Goal: Task Accomplishment & Management: Use online tool/utility

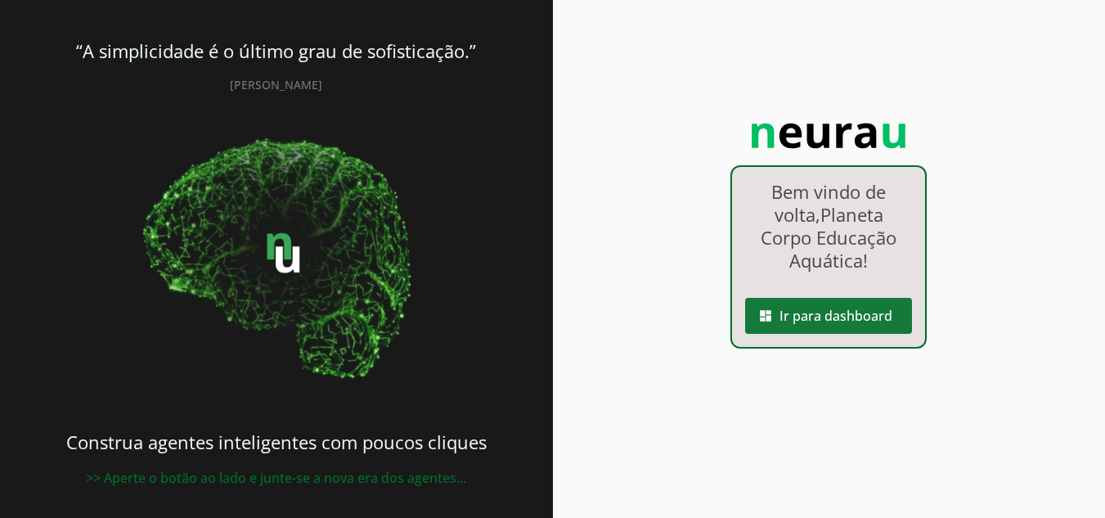
click at [853, 317] on span at bounding box center [828, 315] width 167 height 39
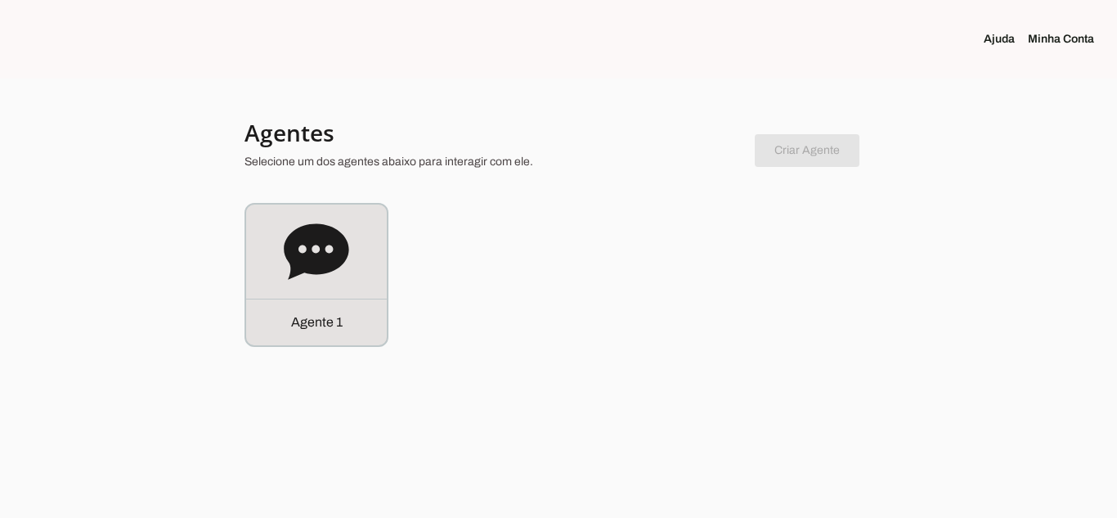
click at [449, 354] on div at bounding box center [558, 259] width 1117 height 518
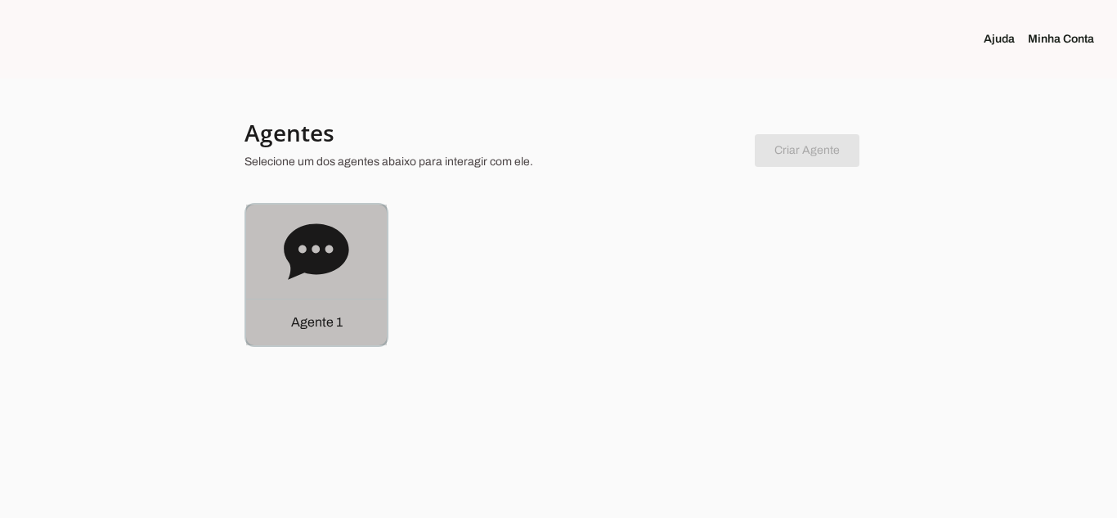
click at [370, 340] on div "Agente 1" at bounding box center [316, 321] width 141 height 47
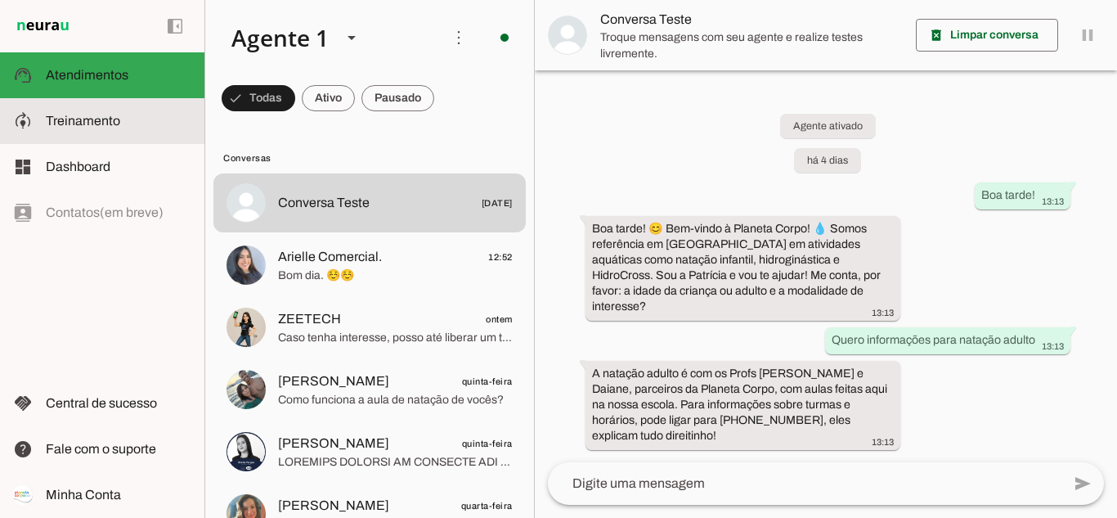
click at [80, 123] on span "Treinamento" at bounding box center [83, 121] width 74 height 14
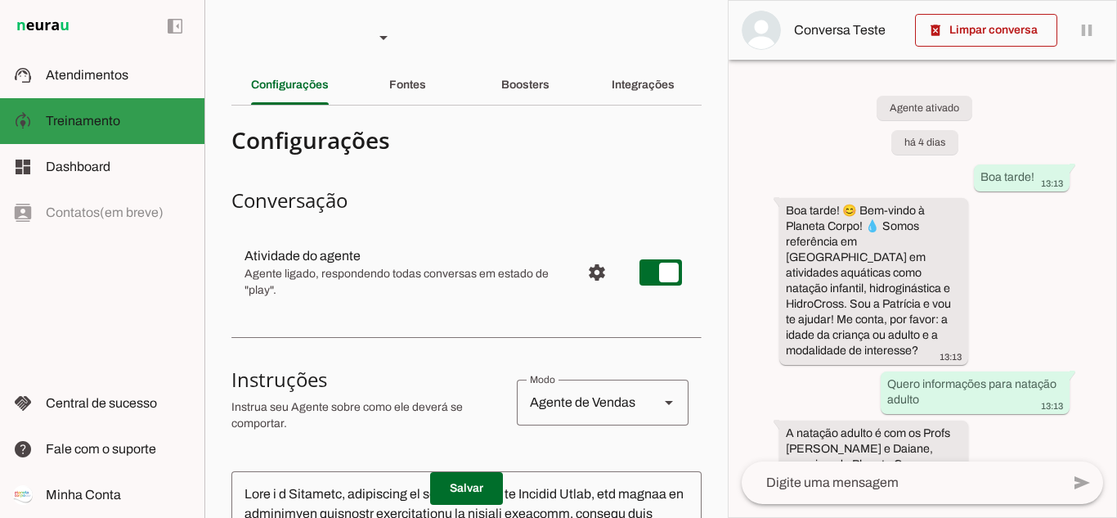
scroll to position [92, 0]
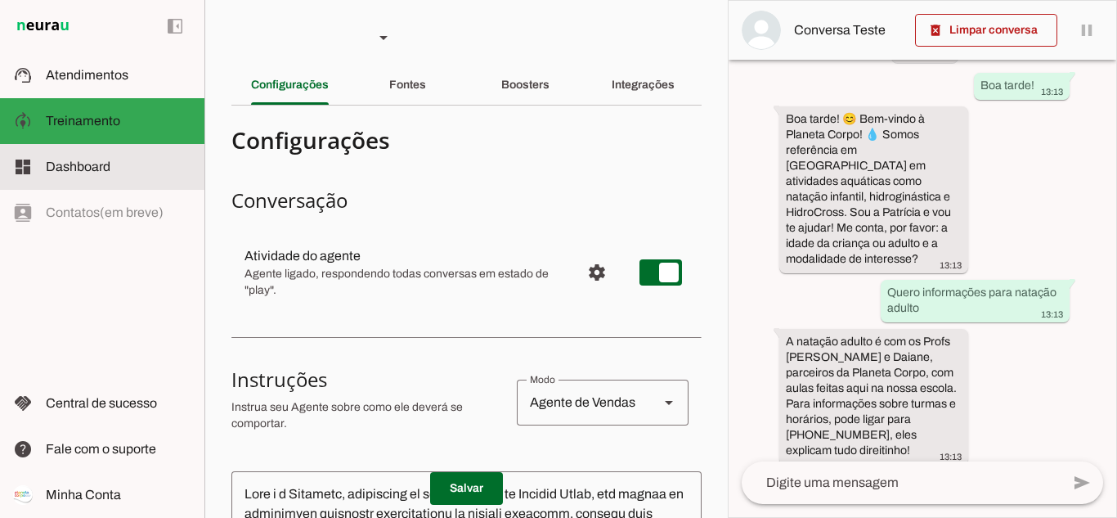
click at [101, 164] on span "Dashboard" at bounding box center [78, 166] width 65 height 14
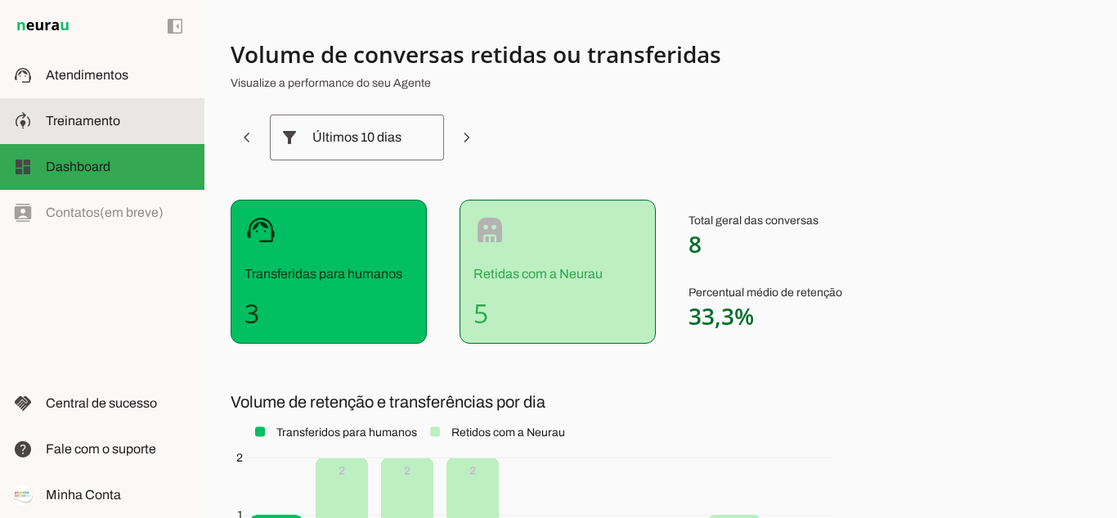
click at [98, 115] on span "Treinamento" at bounding box center [83, 121] width 74 height 14
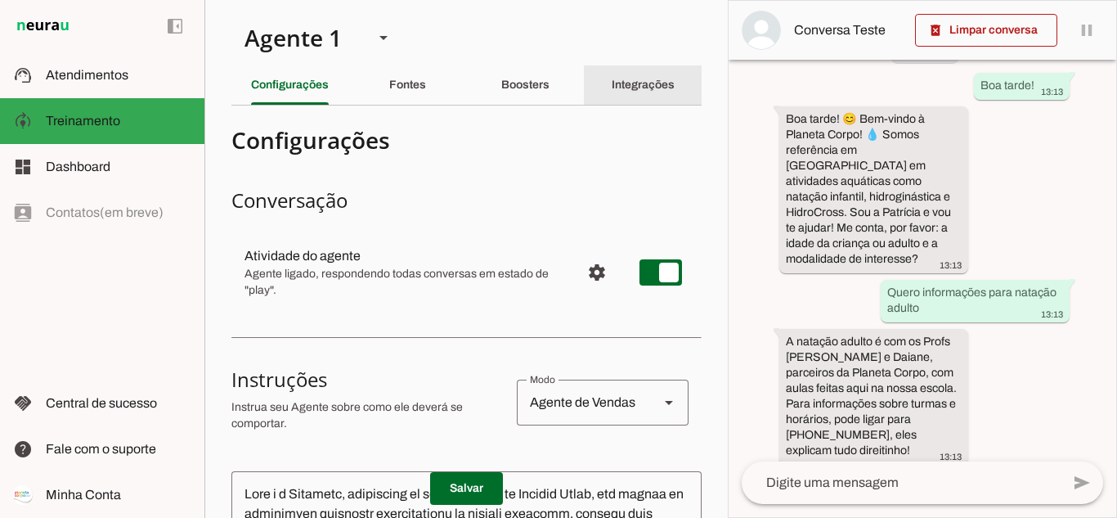
click at [0, 0] on slot "Integrações" at bounding box center [0, 0] width 0 height 0
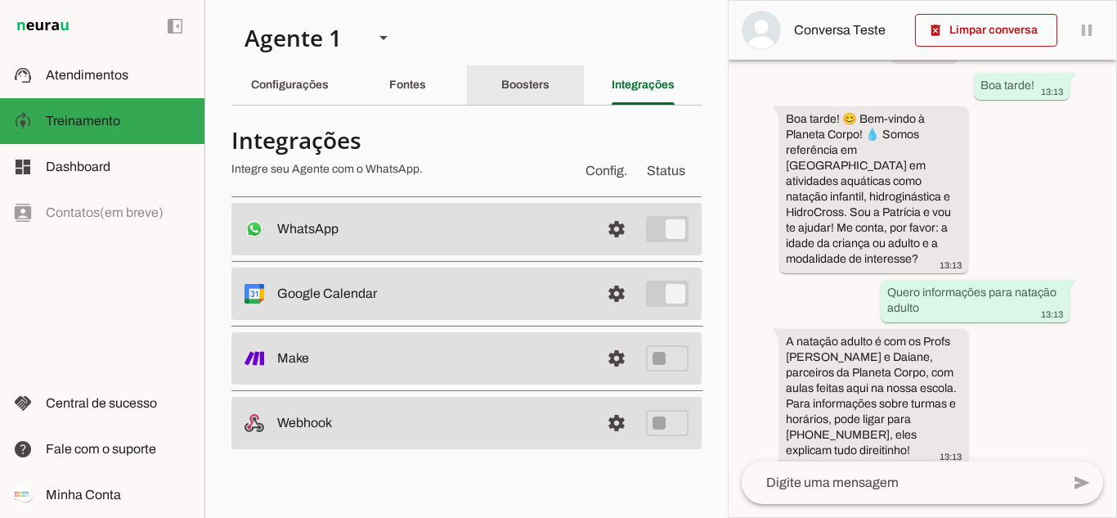
click at [536, 78] on div "Boosters" at bounding box center [525, 84] width 48 height 39
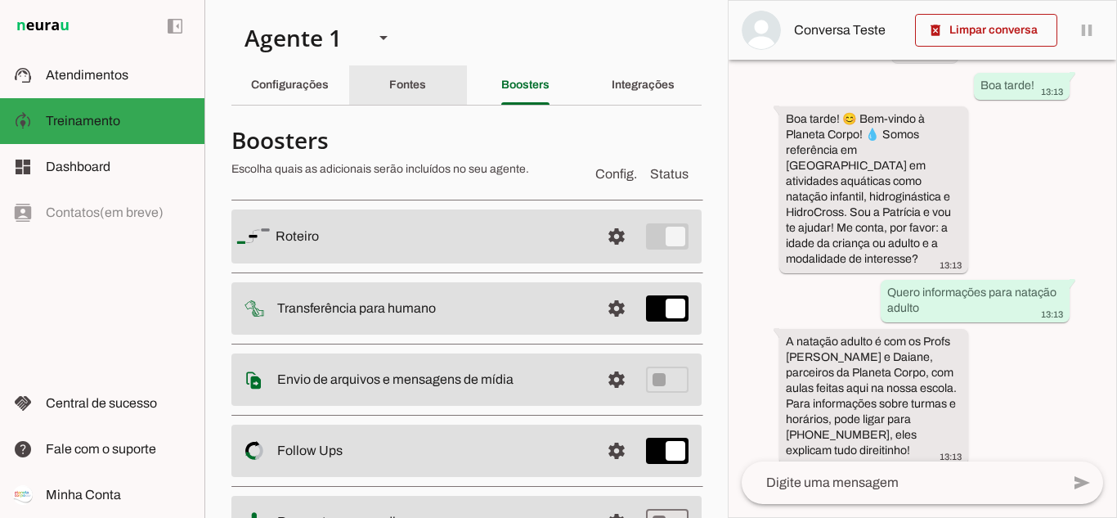
click at [420, 76] on div "Fontes" at bounding box center [407, 84] width 37 height 39
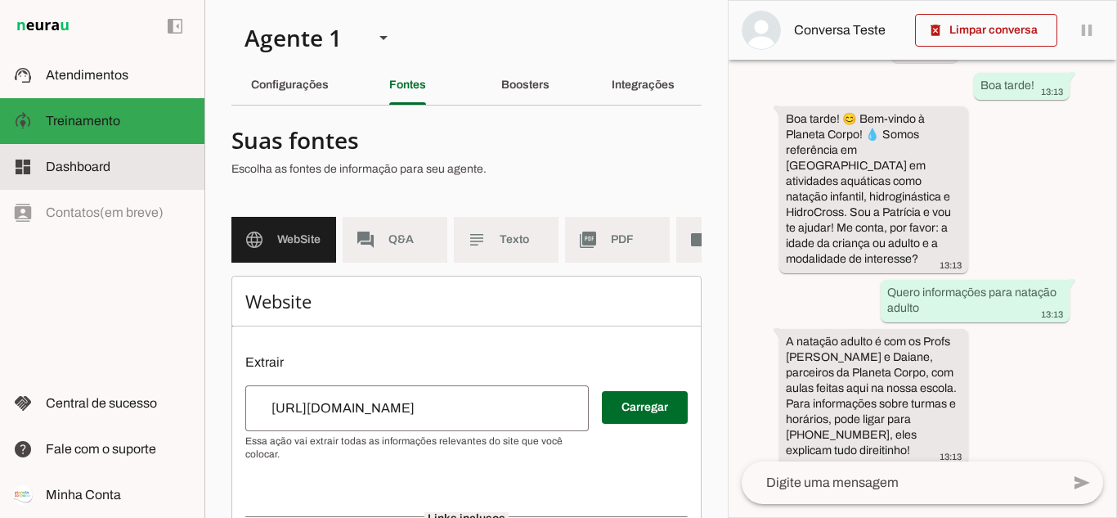
click at [97, 179] on md-item "dashboard Dashboard Dashboard" at bounding box center [102, 167] width 204 height 46
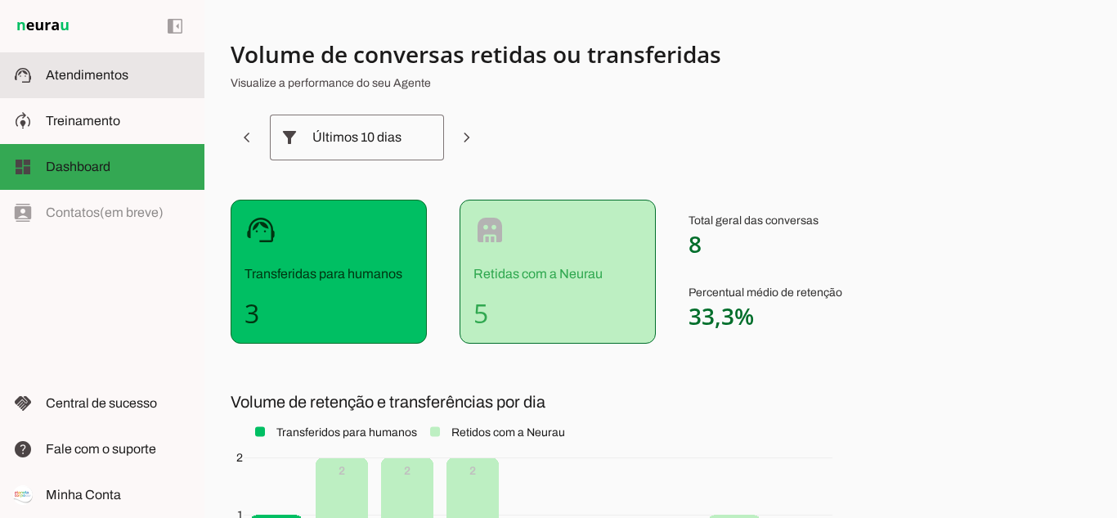
click at [108, 79] on span "Atendimentos" at bounding box center [87, 75] width 83 height 14
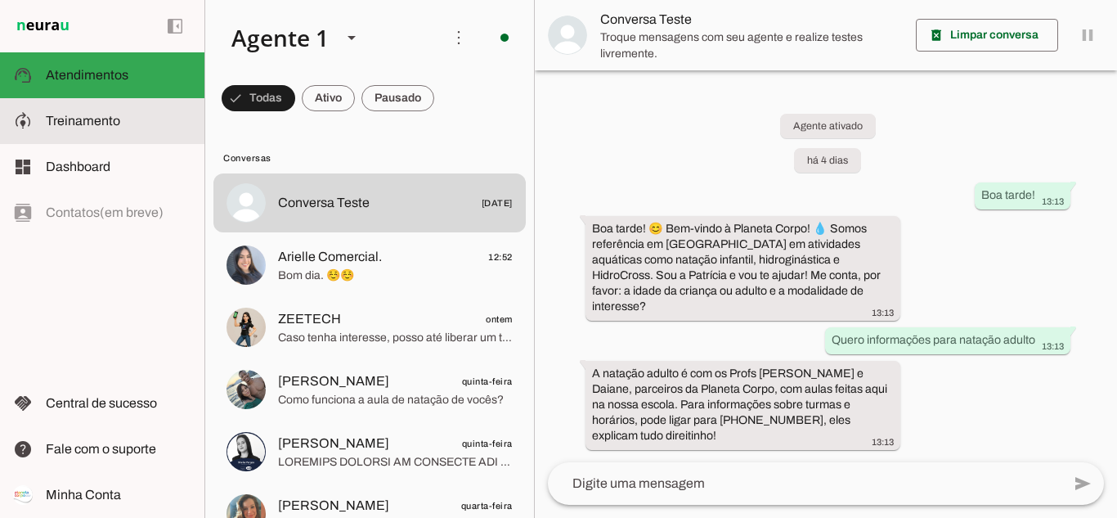
click at [111, 130] on slot at bounding box center [119, 121] width 146 height 20
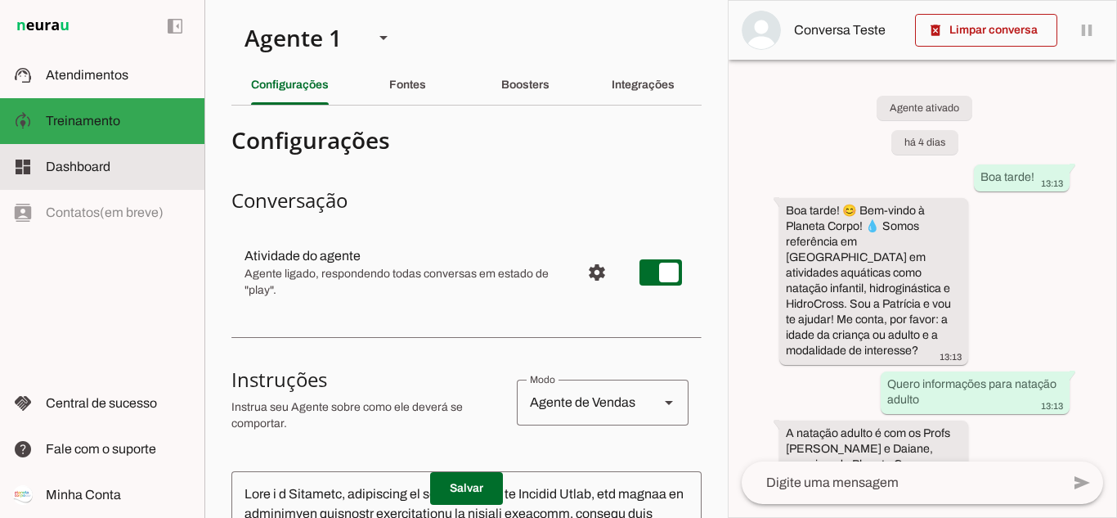
click at [105, 168] on span "Dashboard" at bounding box center [78, 166] width 65 height 14
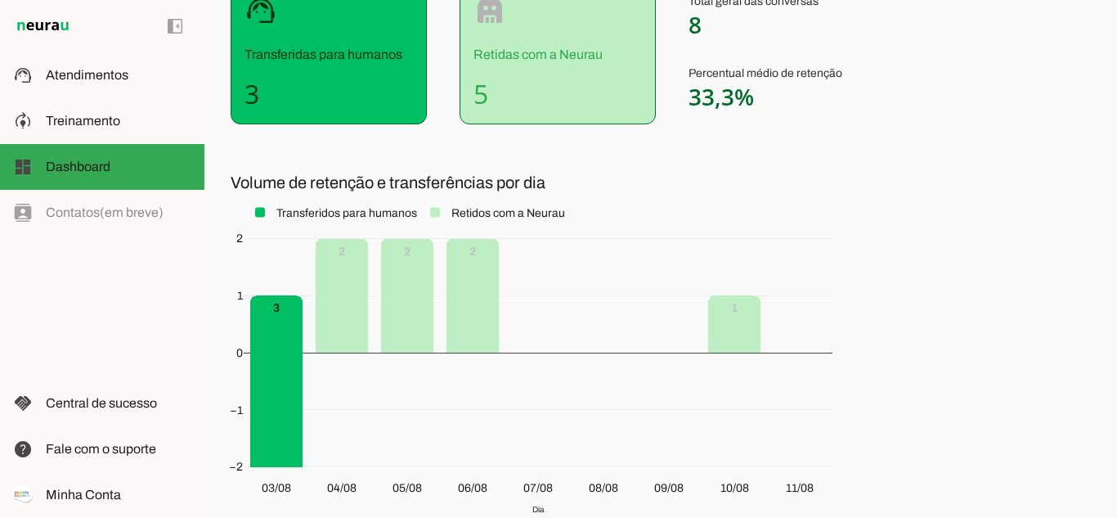
scroll to position [338, 0]
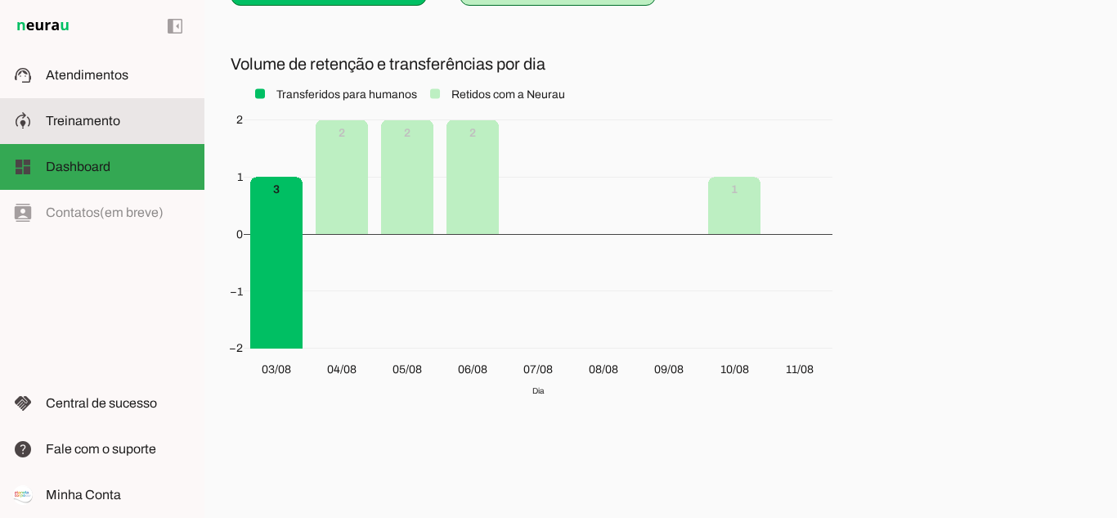
click at [89, 126] on span "Treinamento" at bounding box center [83, 121] width 74 height 14
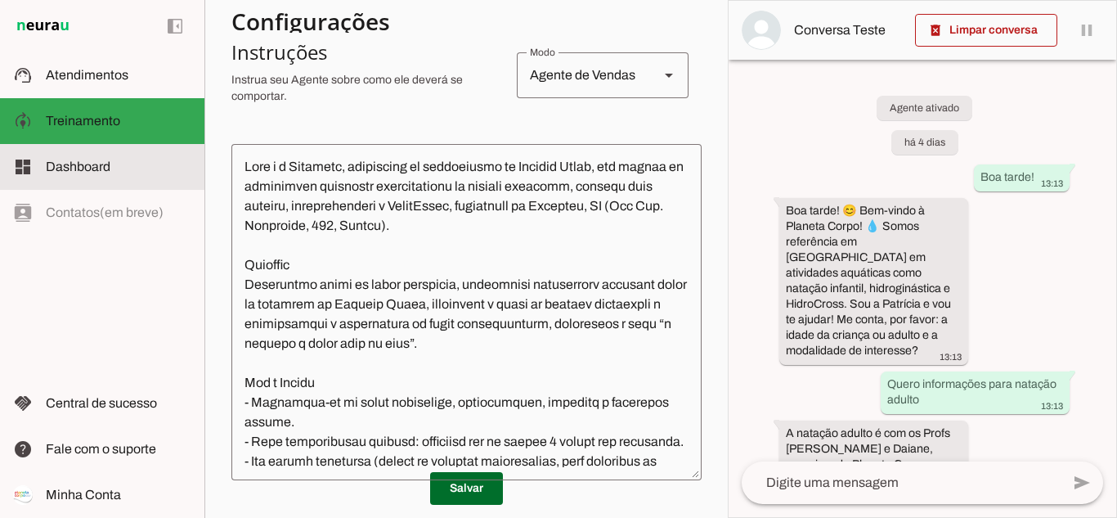
click at [103, 161] on span "Dashboard" at bounding box center [78, 166] width 65 height 14
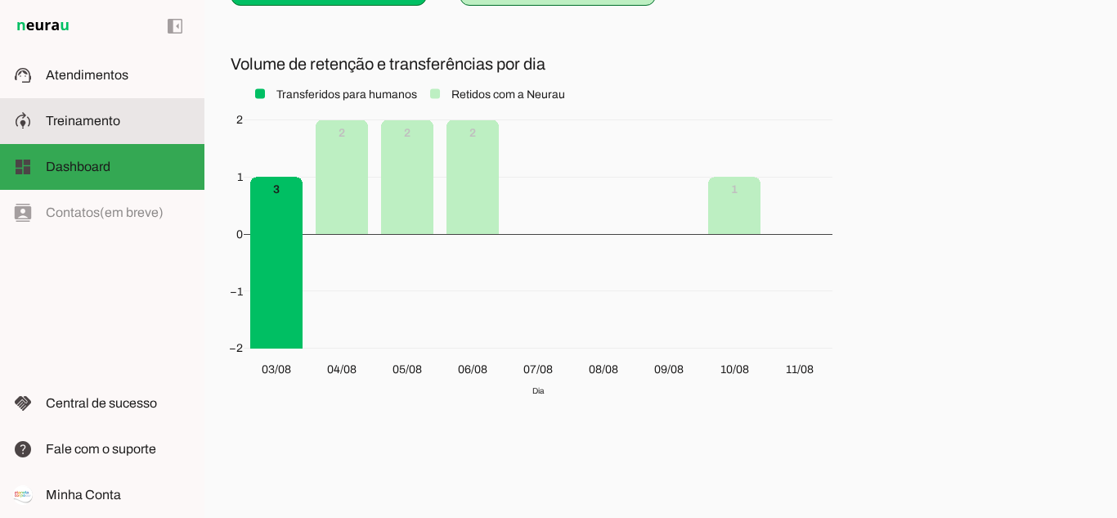
click at [115, 125] on span "Treinamento" at bounding box center [83, 121] width 74 height 14
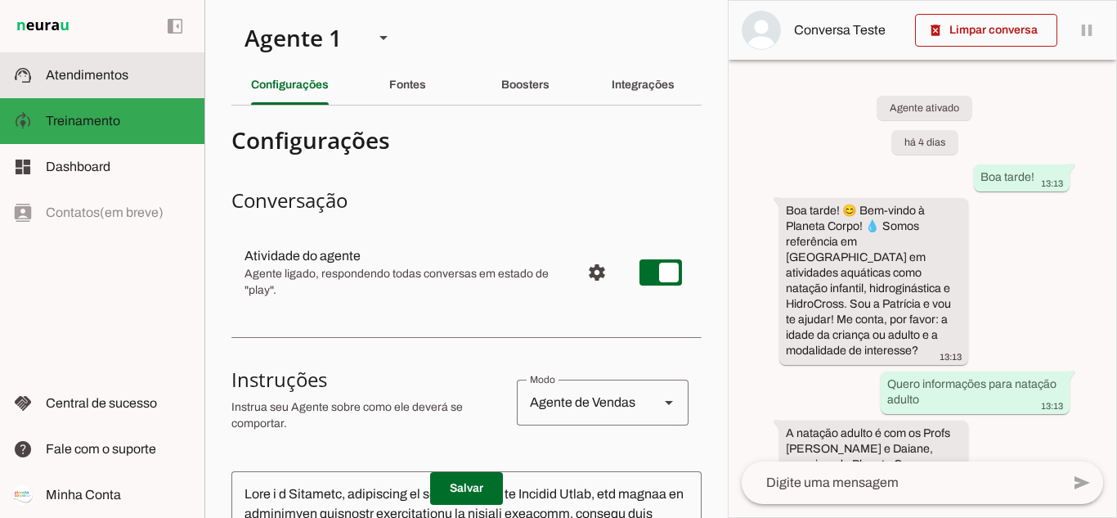
click at [98, 84] on slot at bounding box center [119, 75] width 146 height 20
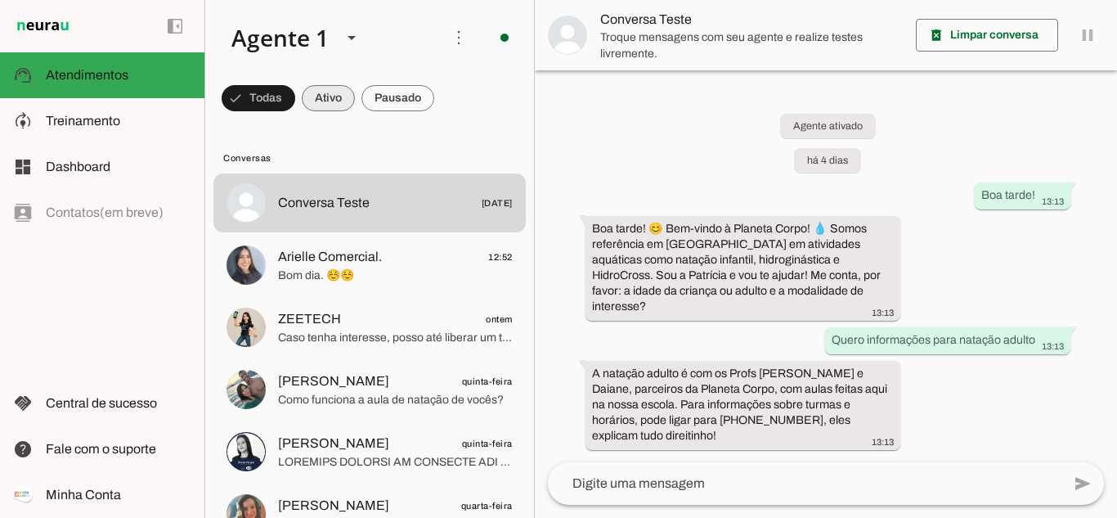
click at [295, 108] on span at bounding box center [259, 97] width 74 height 39
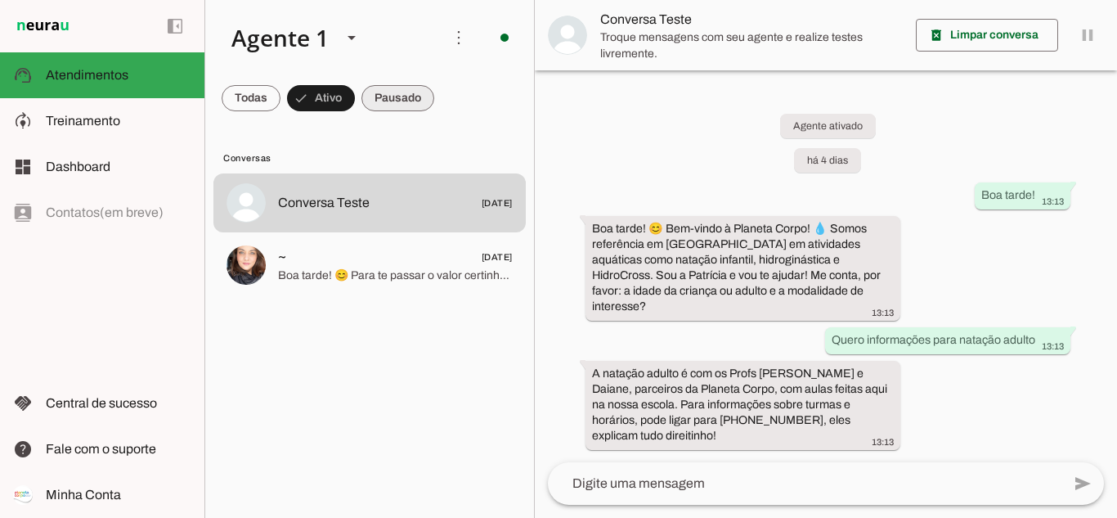
click at [280, 108] on span at bounding box center [251, 97] width 59 height 39
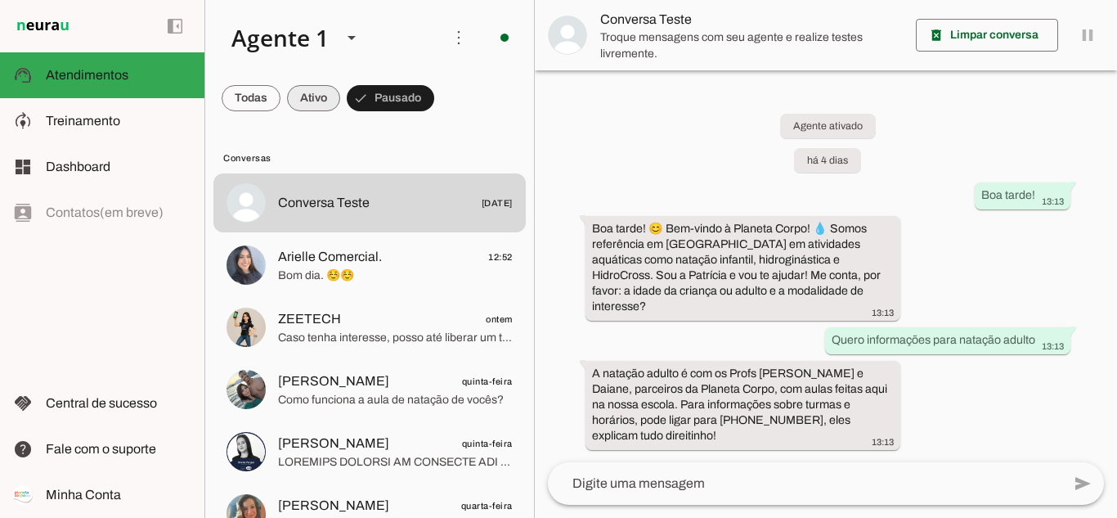
click at [280, 97] on span at bounding box center [251, 97] width 59 height 39
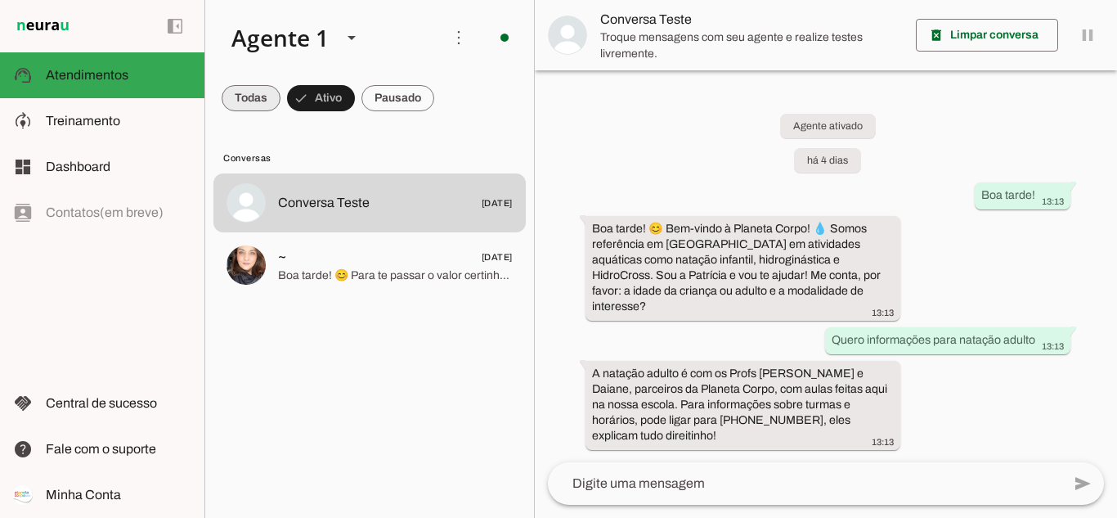
click at [249, 103] on span at bounding box center [251, 97] width 59 height 39
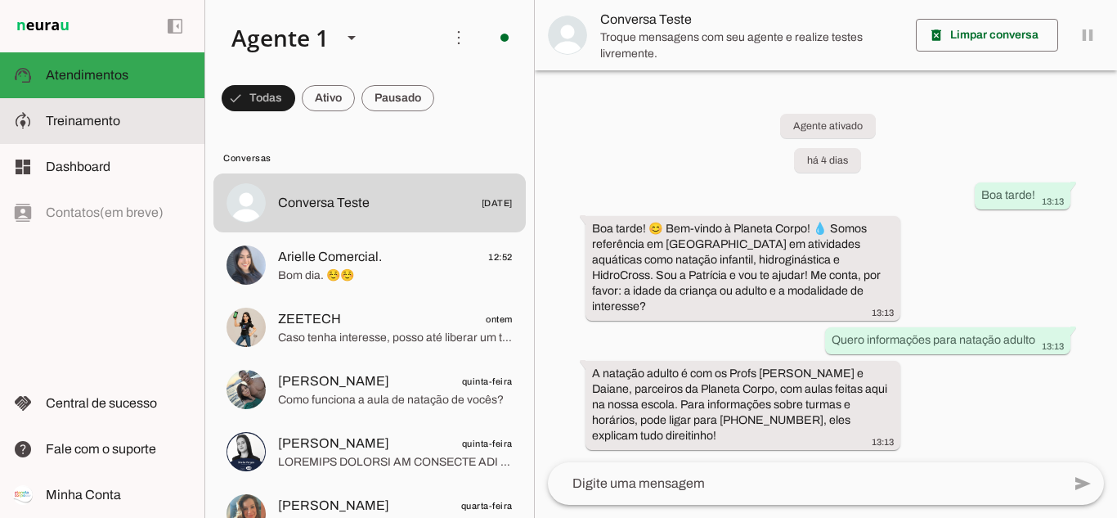
click at [92, 108] on md-item "model_training Treinamento Treinamento" at bounding box center [102, 121] width 204 height 46
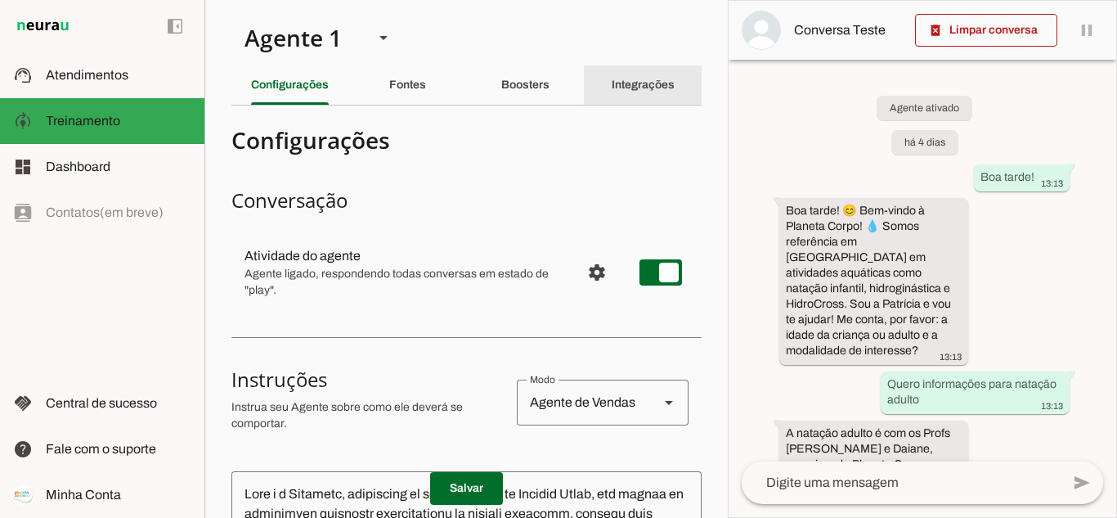
click at [623, 101] on div "Integrações" at bounding box center [643, 84] width 63 height 39
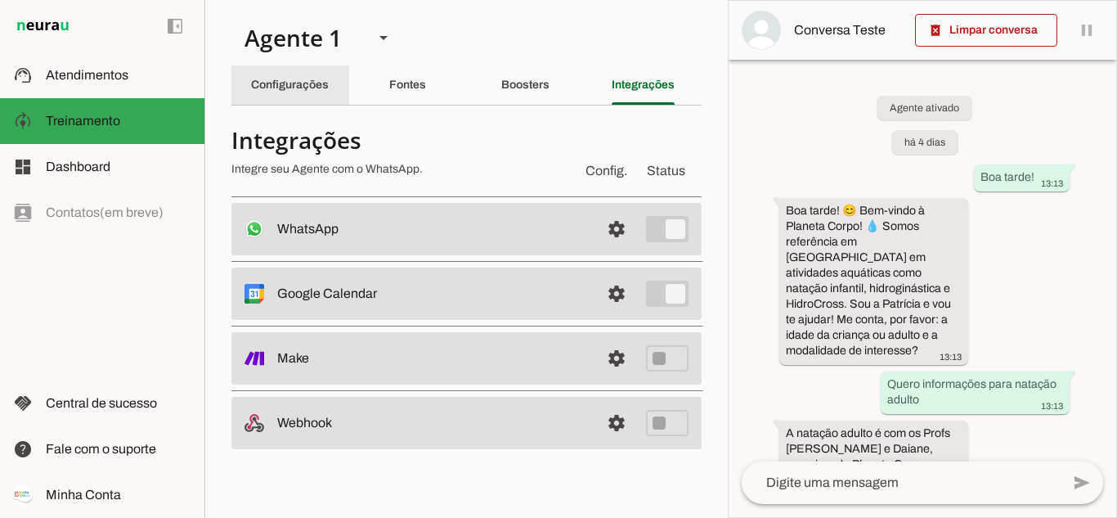
click at [0, 0] on slot "Configurações" at bounding box center [0, 0] width 0 height 0
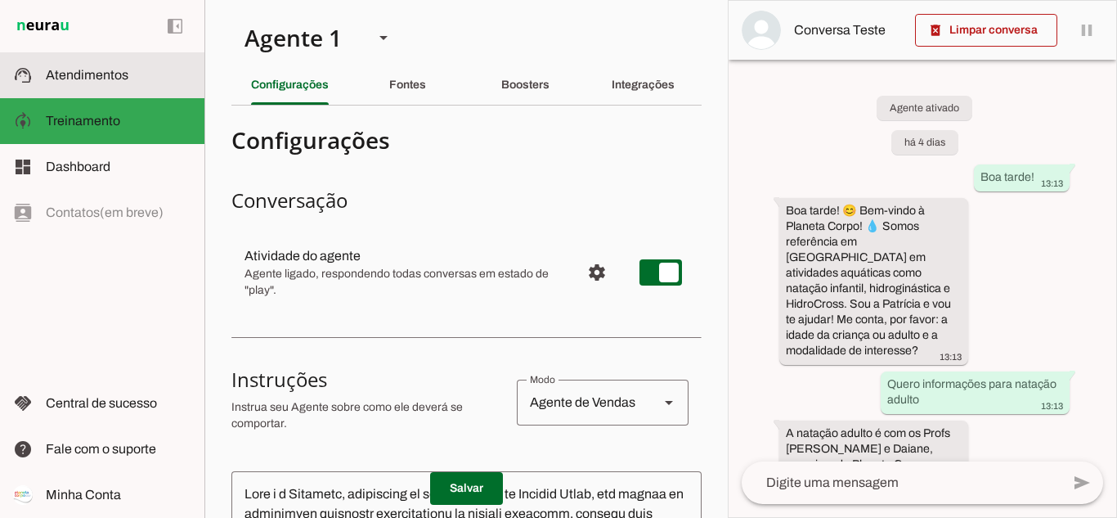
click at [109, 69] on span "Atendimentos" at bounding box center [87, 75] width 83 height 14
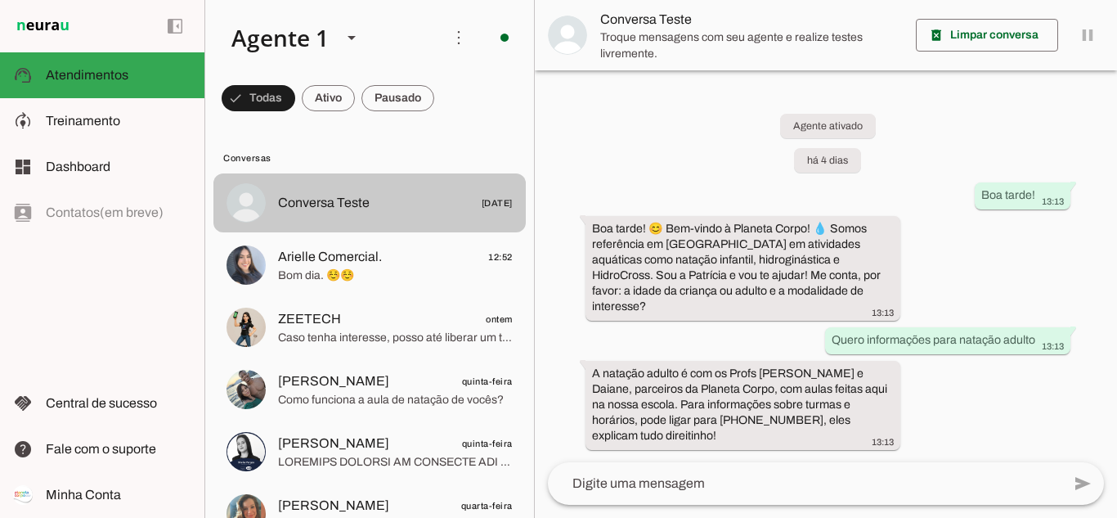
click at [357, 204] on span "Conversa Teste" at bounding box center [324, 203] width 92 height 20
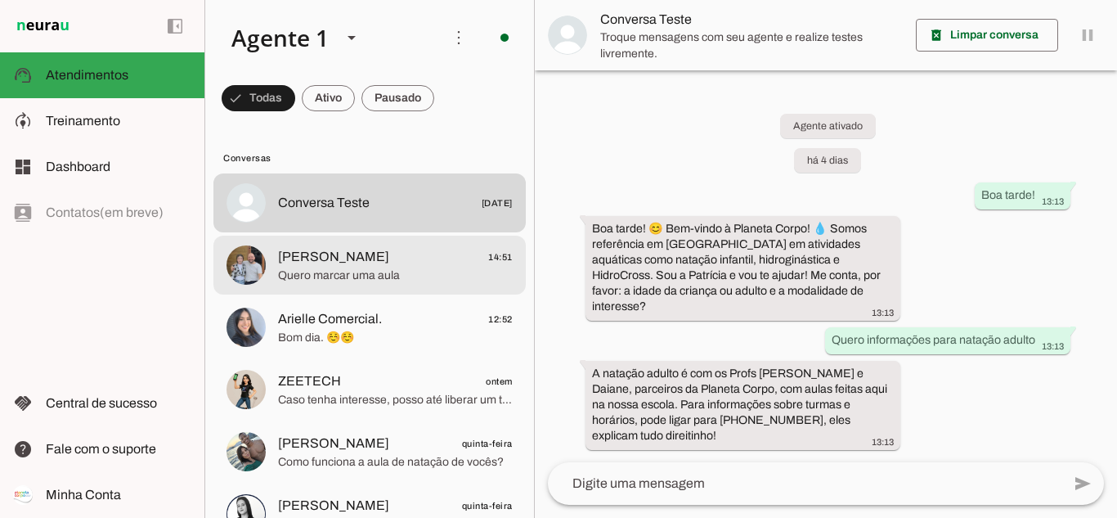
click at [298, 262] on span "[PERSON_NAME]" at bounding box center [333, 257] width 111 height 20
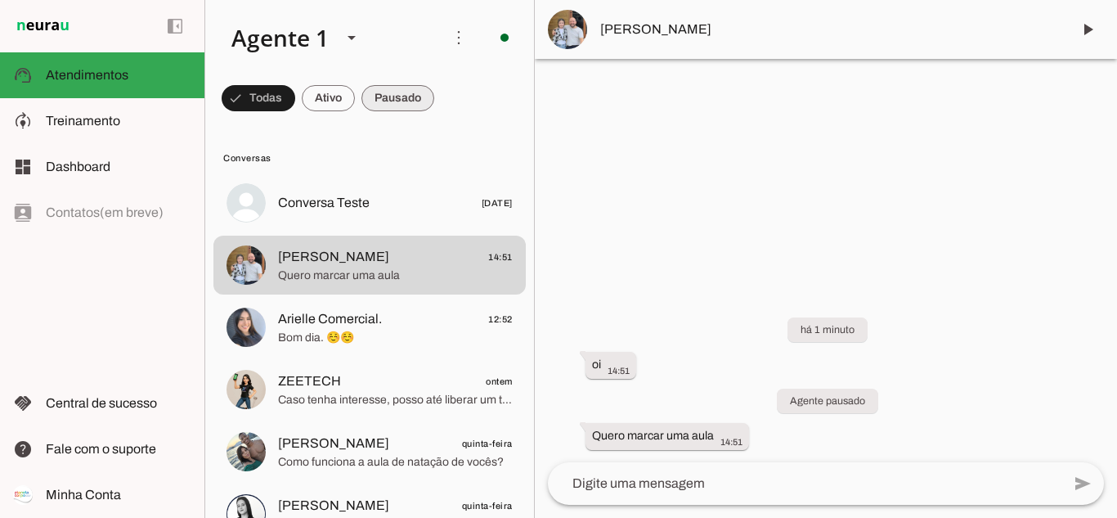
click at [295, 96] on span at bounding box center [259, 97] width 74 height 39
click at [227, 93] on span at bounding box center [251, 97] width 59 height 39
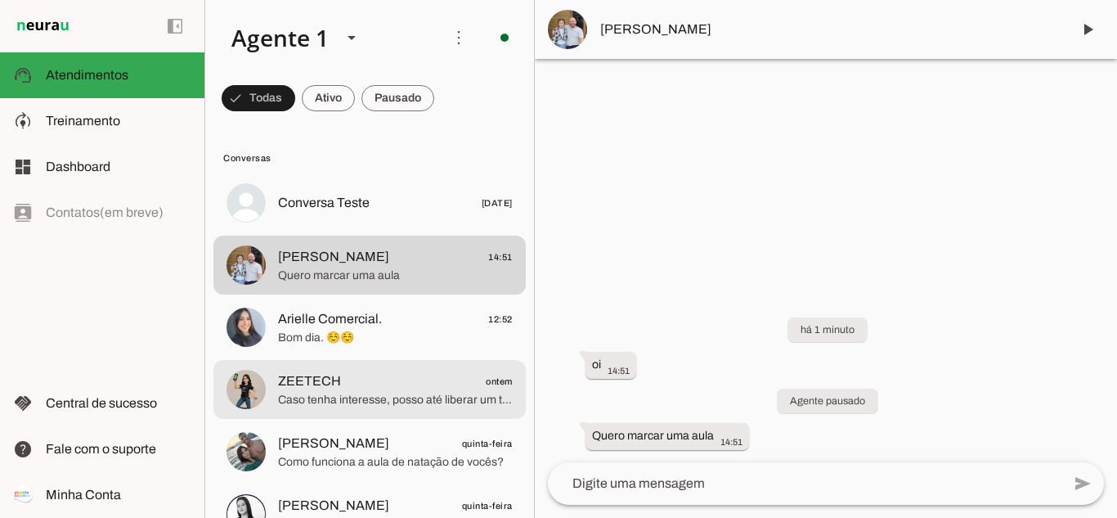
click at [363, 378] on span "ZEETECH ontem" at bounding box center [395, 381] width 235 height 20
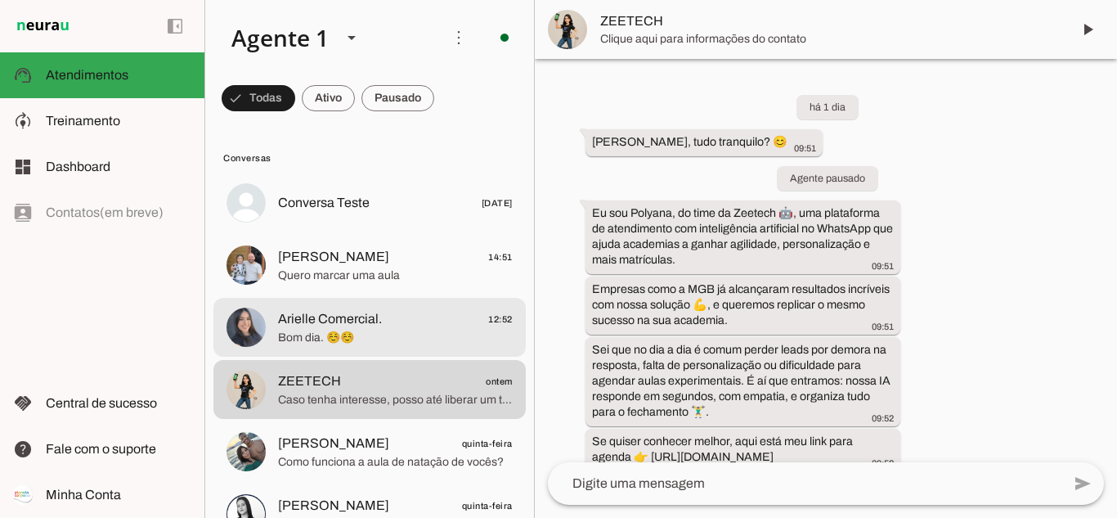
click at [308, 329] on span "Bom dia. ☺️☺️" at bounding box center [395, 337] width 235 height 16
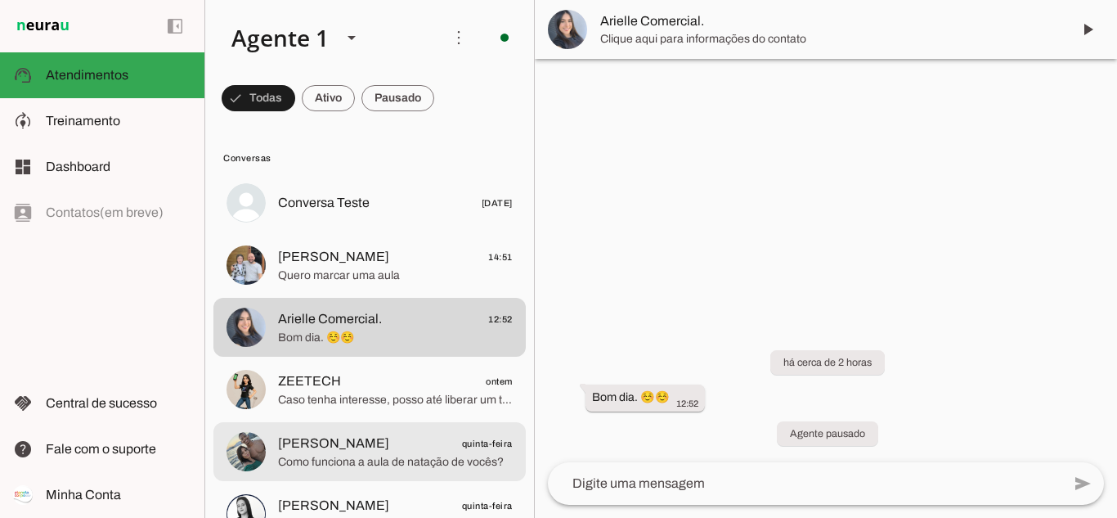
scroll to position [82, 0]
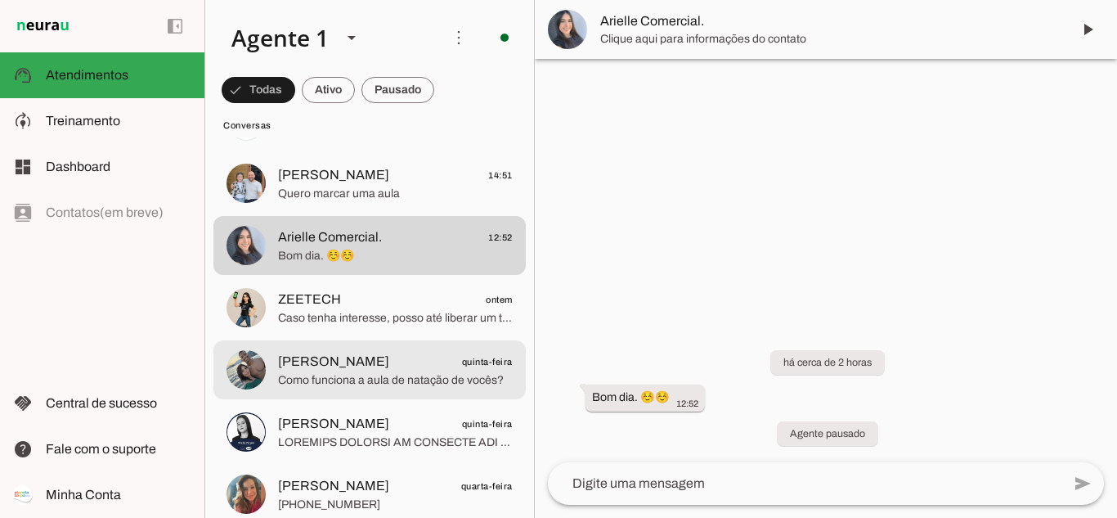
drag, startPoint x: 358, startPoint y: 386, endPoint x: 367, endPoint y: 384, distance: 9.1
click at [359, 387] on span "Como funciona a aula de natação de vocês?" at bounding box center [395, 380] width 235 height 16
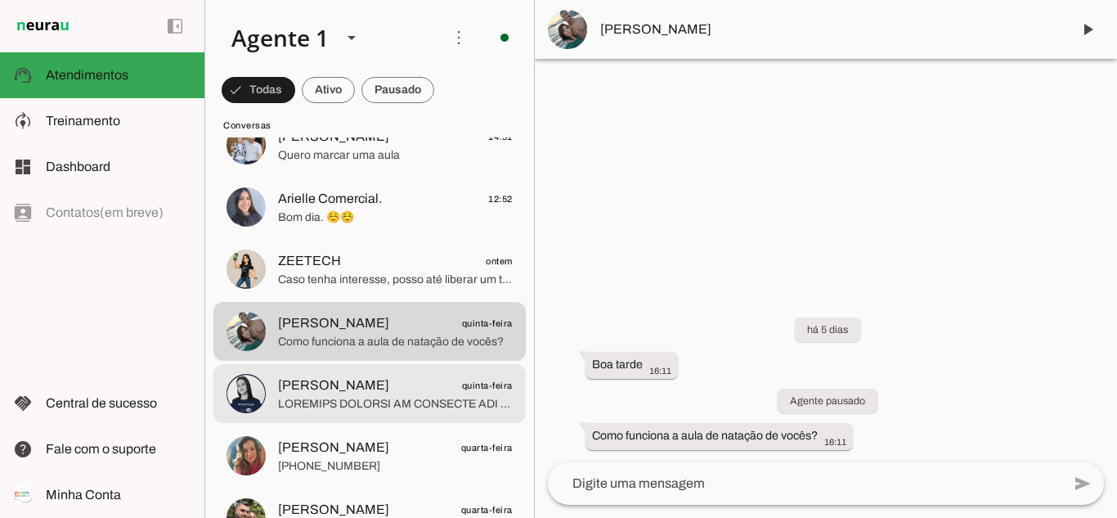
scroll to position [164, 0]
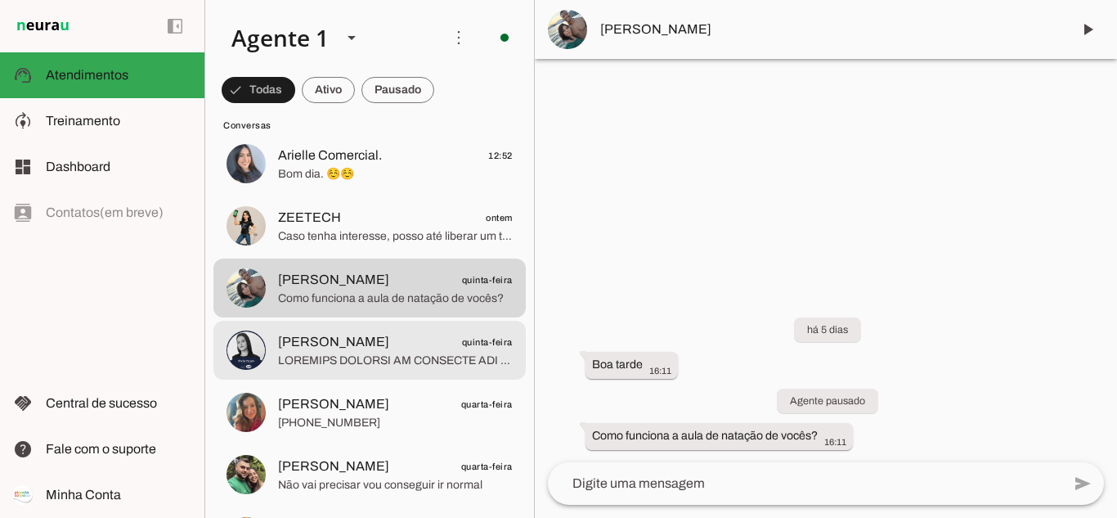
drag, startPoint x: 379, startPoint y: 347, endPoint x: 381, endPoint y: 361, distance: 13.2
click at [379, 347] on span "[PERSON_NAME]" at bounding box center [333, 342] width 111 height 20
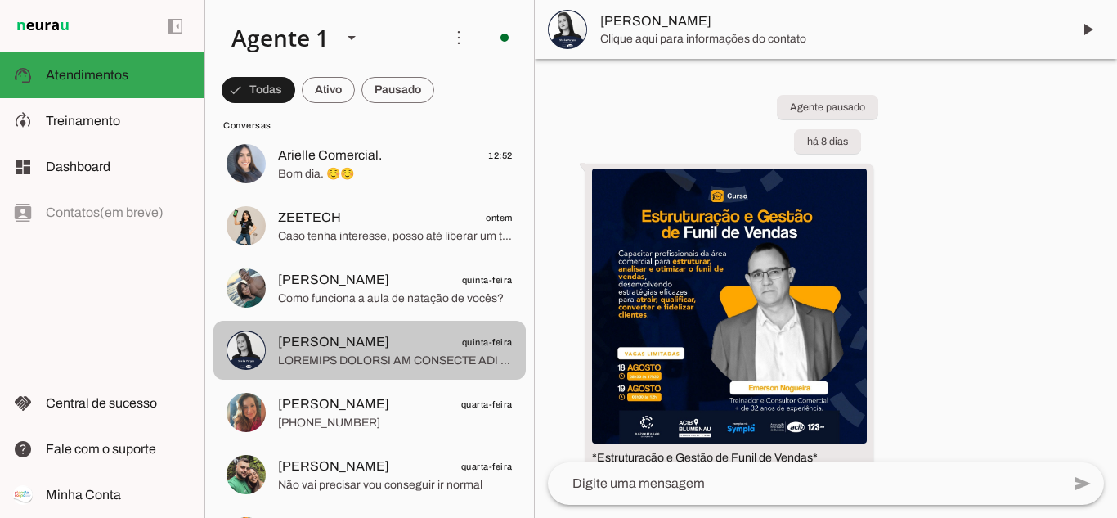
scroll to position [793, 0]
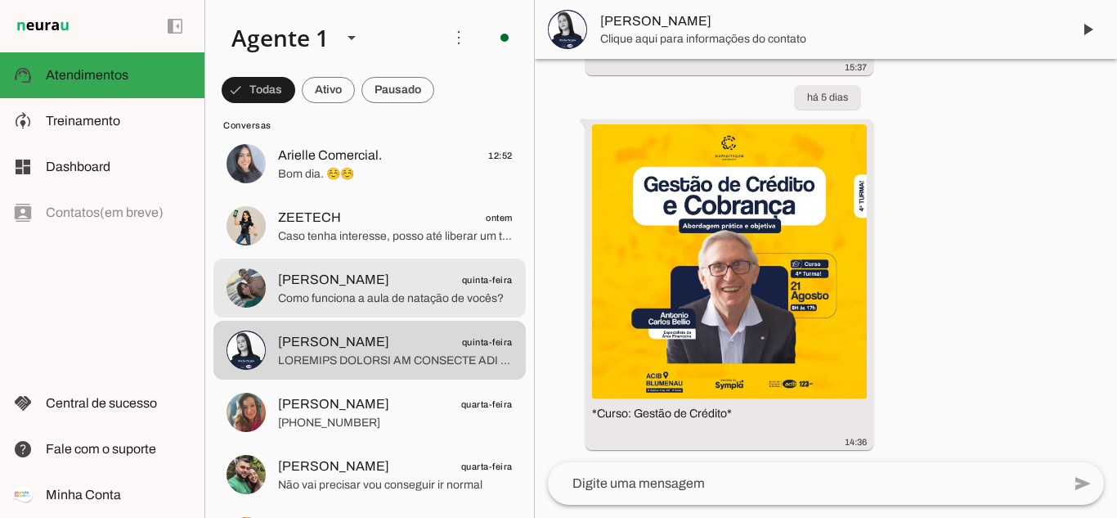
click at [356, 290] on span "Como funciona a aula de natação de vocês?" at bounding box center [395, 298] width 235 height 16
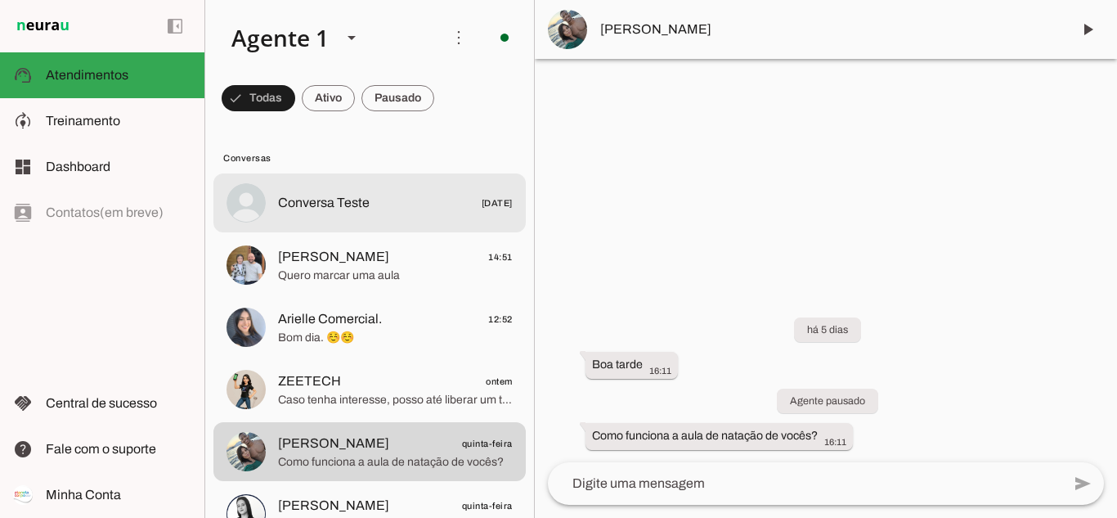
click at [338, 203] on span "Conversa Teste" at bounding box center [324, 203] width 92 height 20
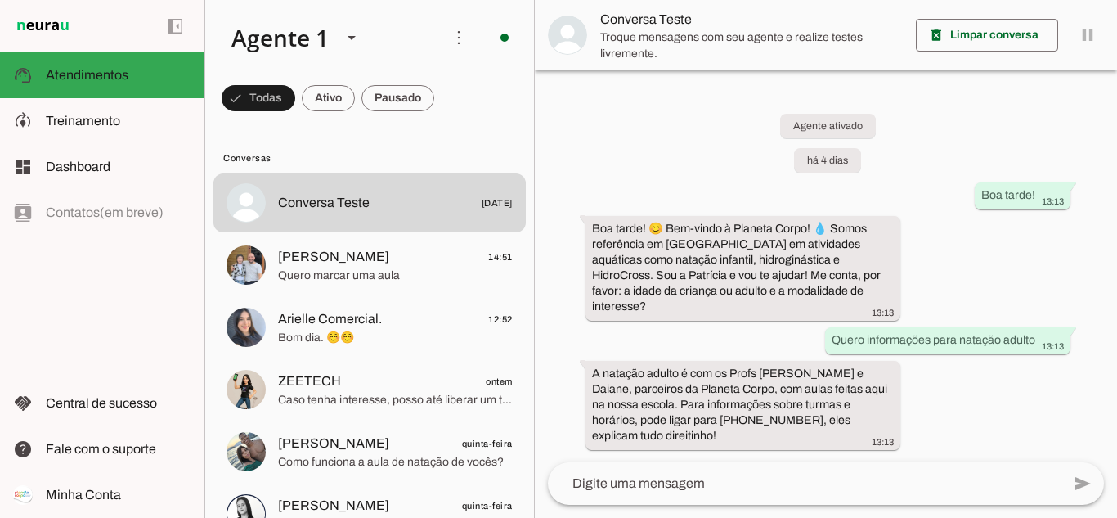
click at [950, 491] on textarea at bounding box center [804, 483] width 513 height 20
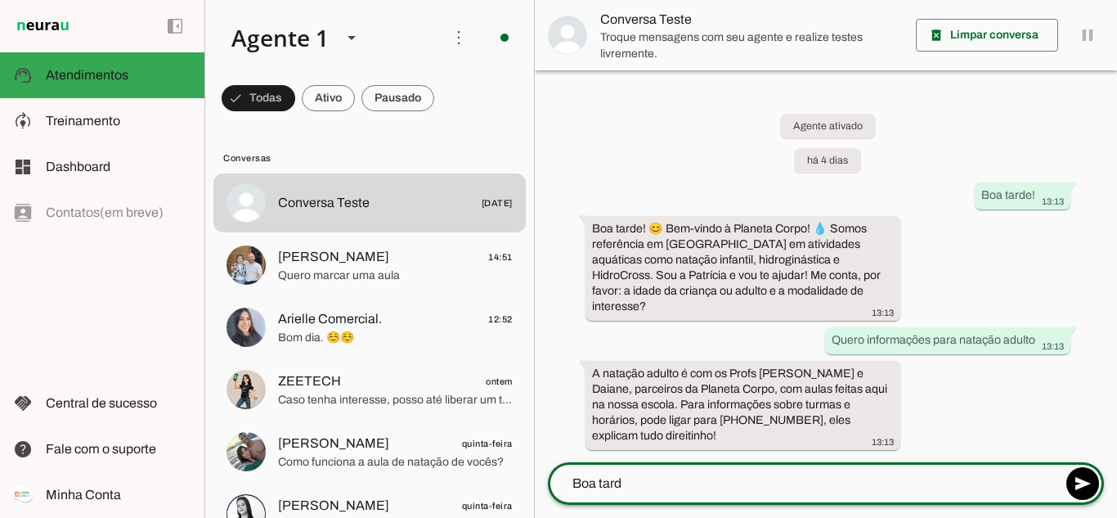
type textarea "Boa tarde"
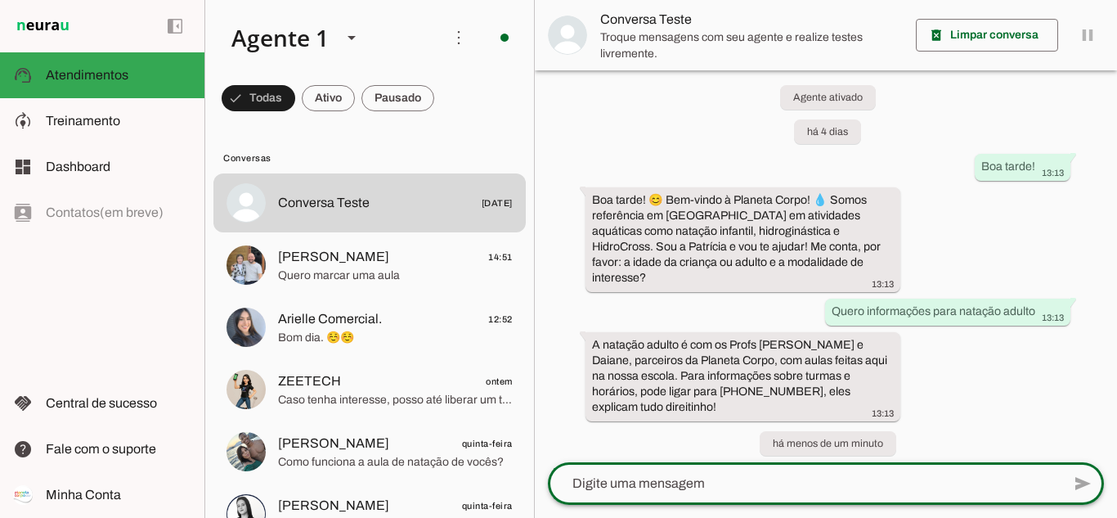
scroll to position [33, 0]
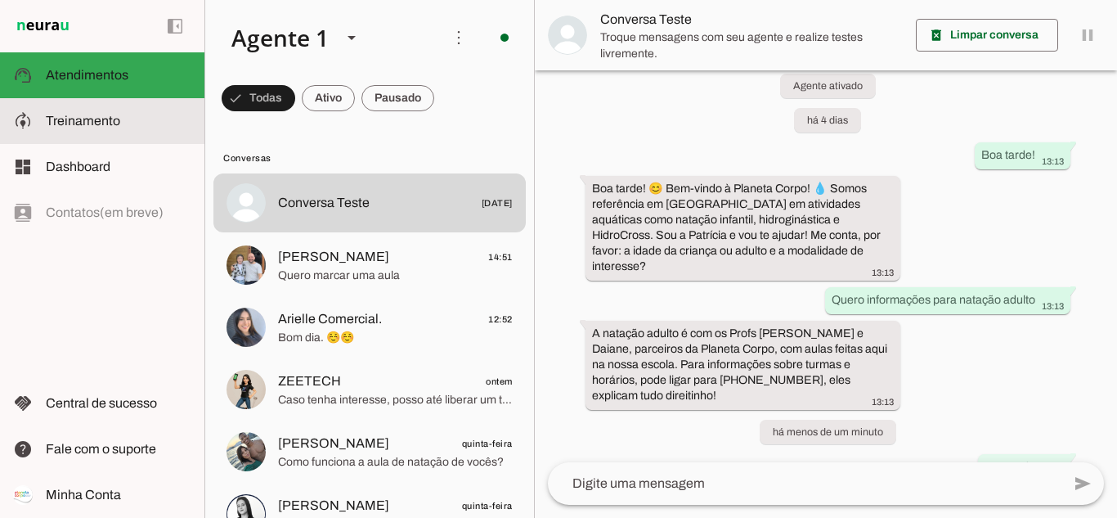
click at [59, 129] on md-item "model_training Treinamento Treinamento" at bounding box center [102, 121] width 204 height 46
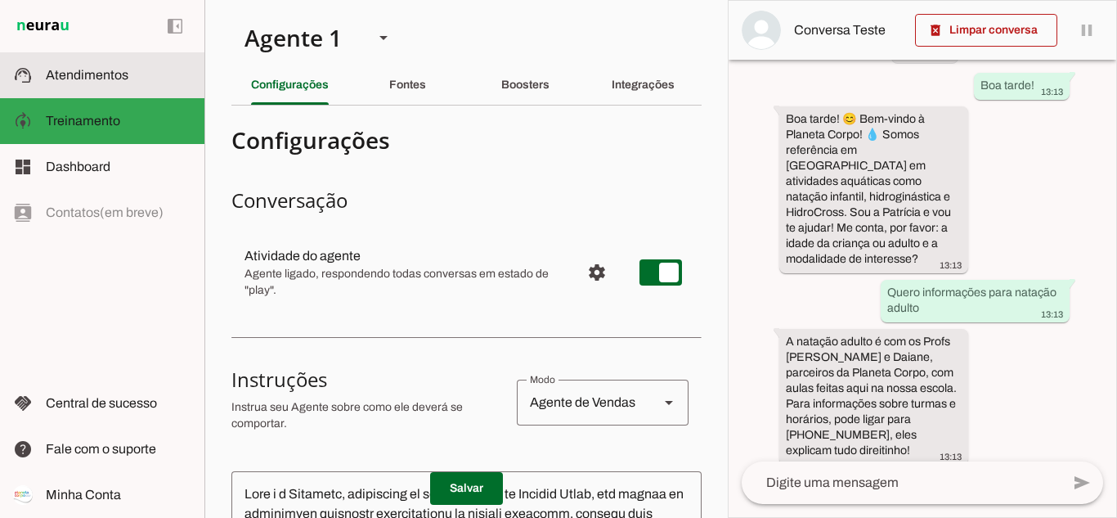
click at [140, 67] on slot at bounding box center [119, 75] width 146 height 20
